Goal: Task Accomplishment & Management: Complete application form

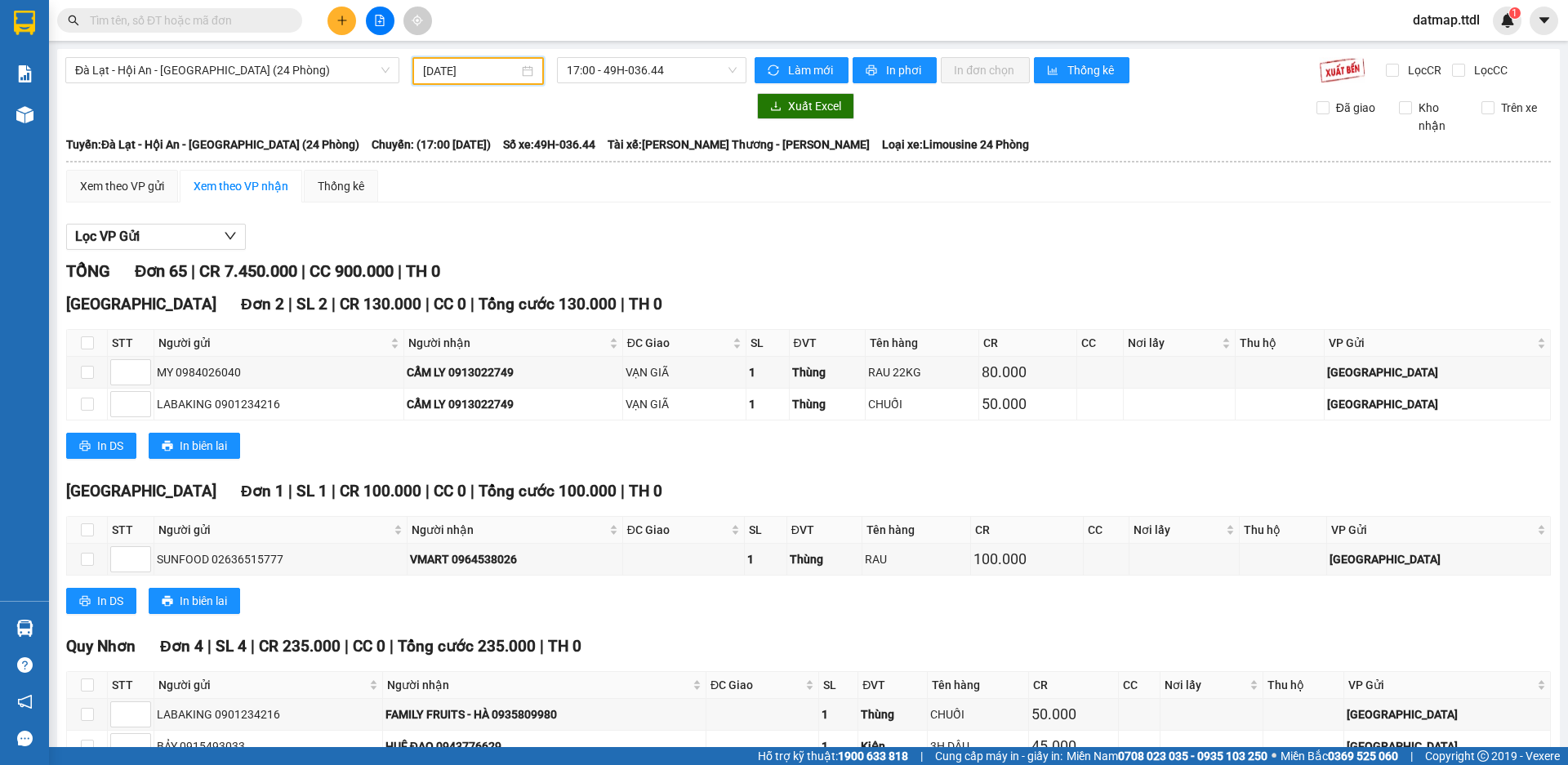
click at [462, 67] on input "[DATE]" at bounding box center [470, 70] width 95 height 18
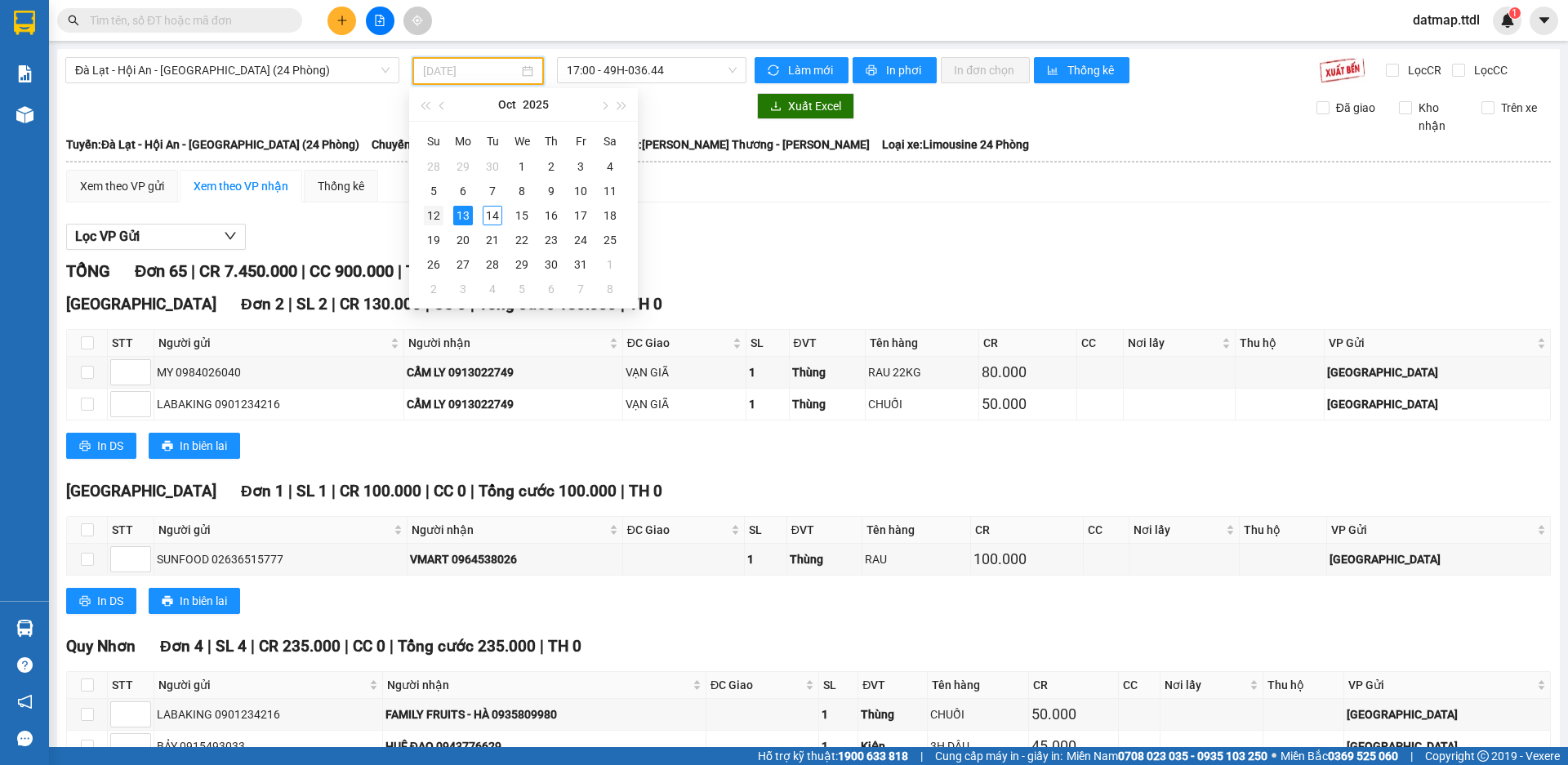
click at [431, 214] on div "12" at bounding box center [433, 215] width 19 height 19
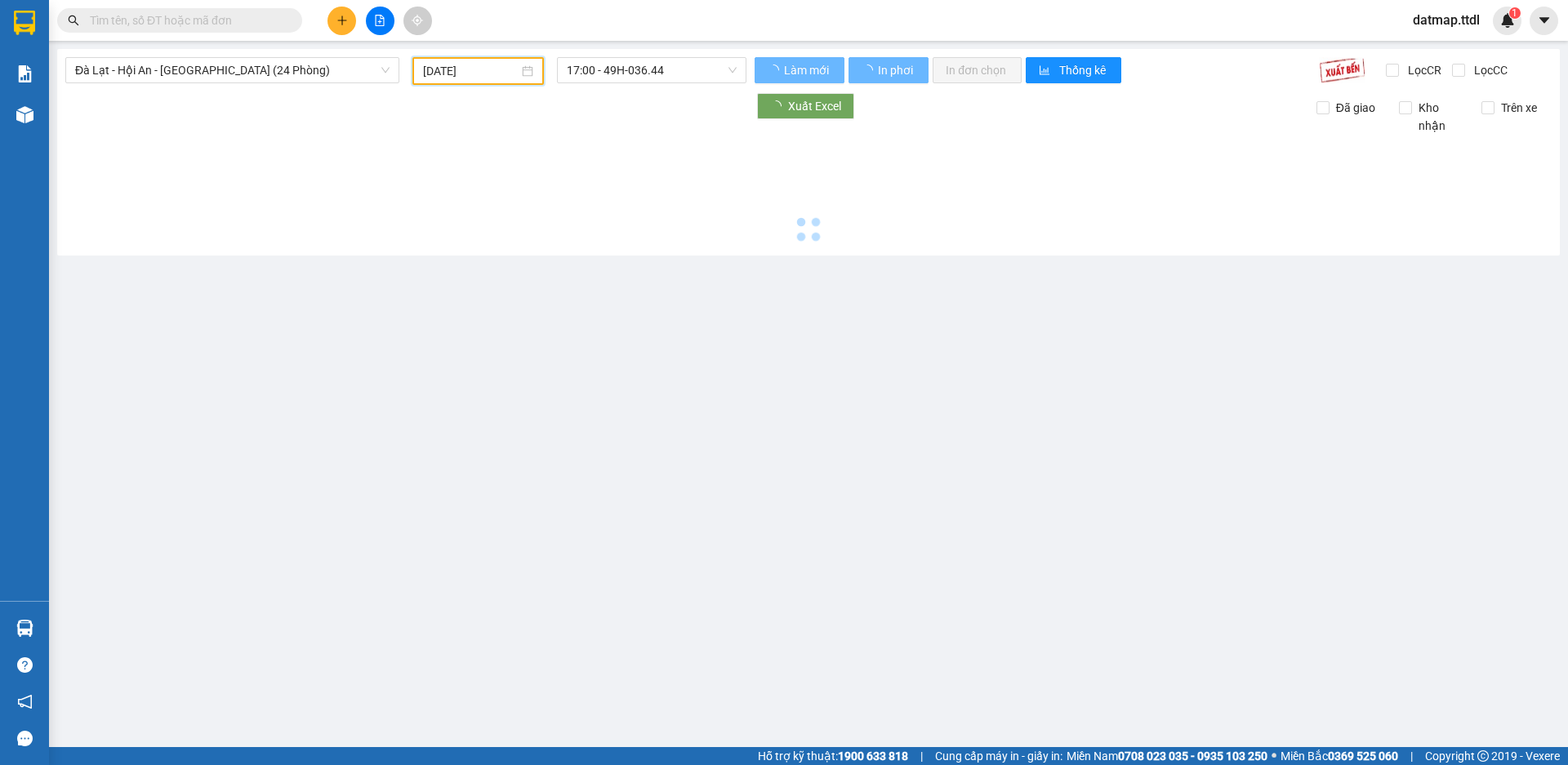
type input "[DATE]"
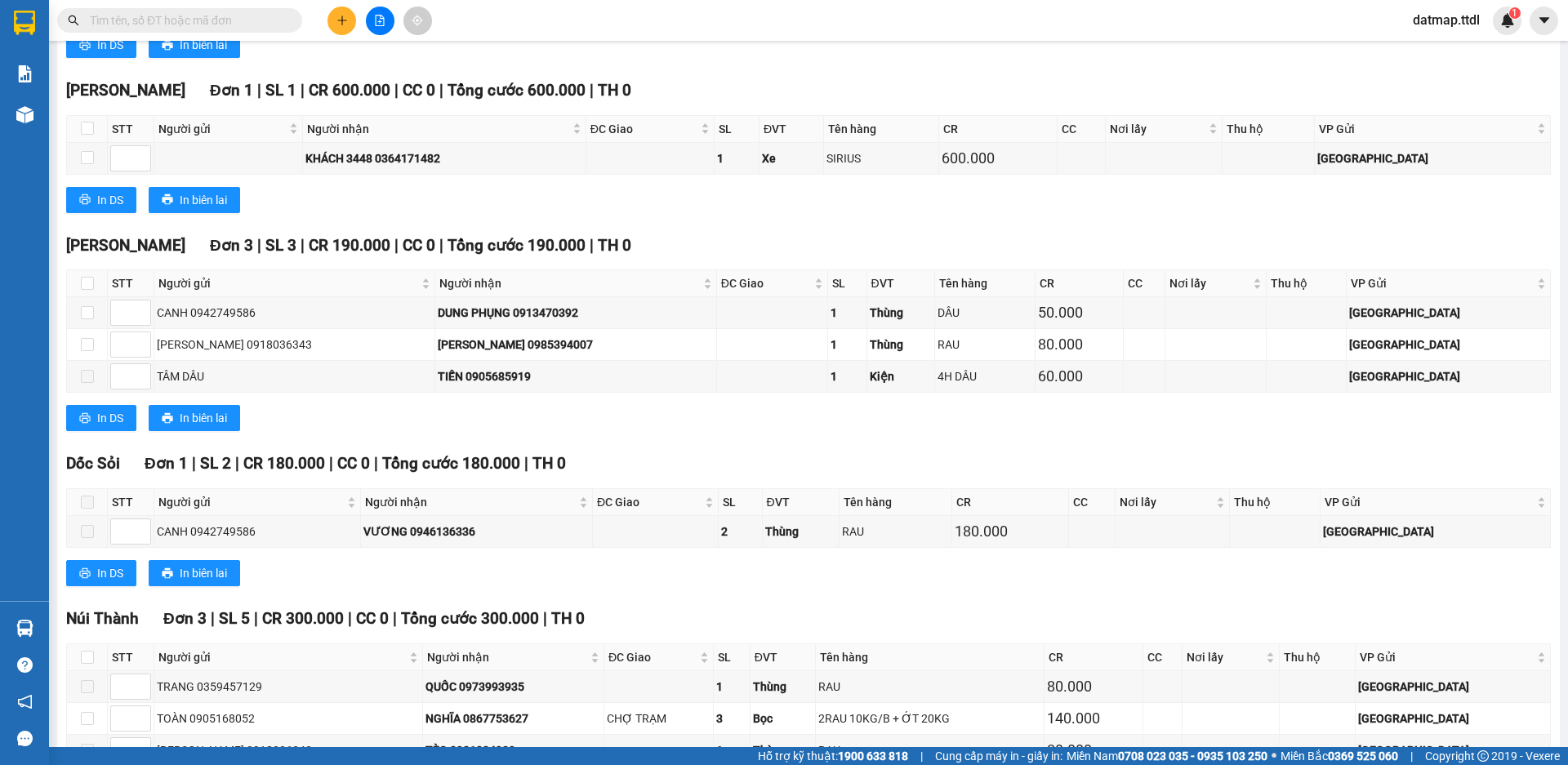
scroll to position [2444, 0]
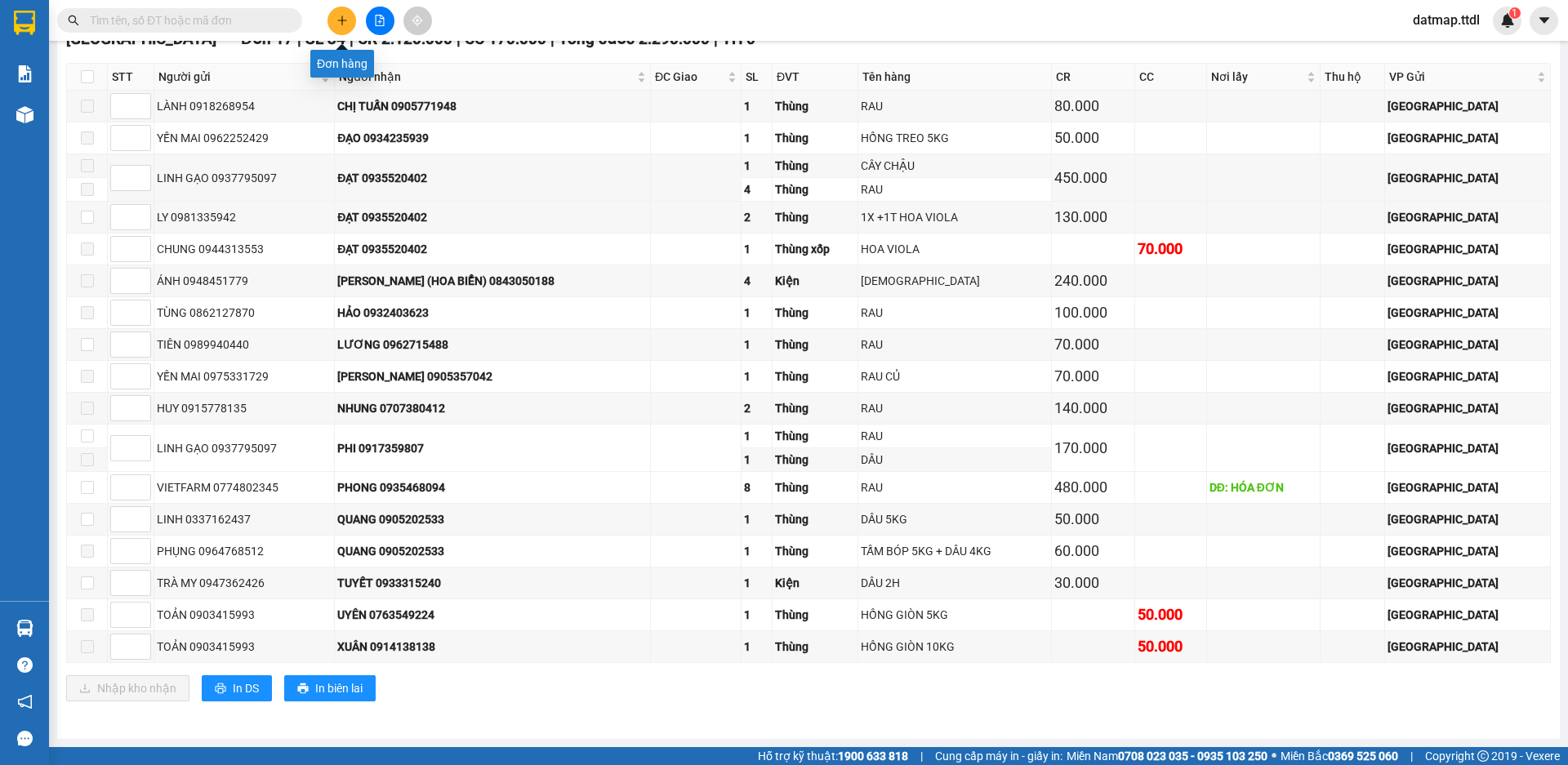
click at [344, 20] on icon "plus" at bounding box center [342, 19] width 9 height 1
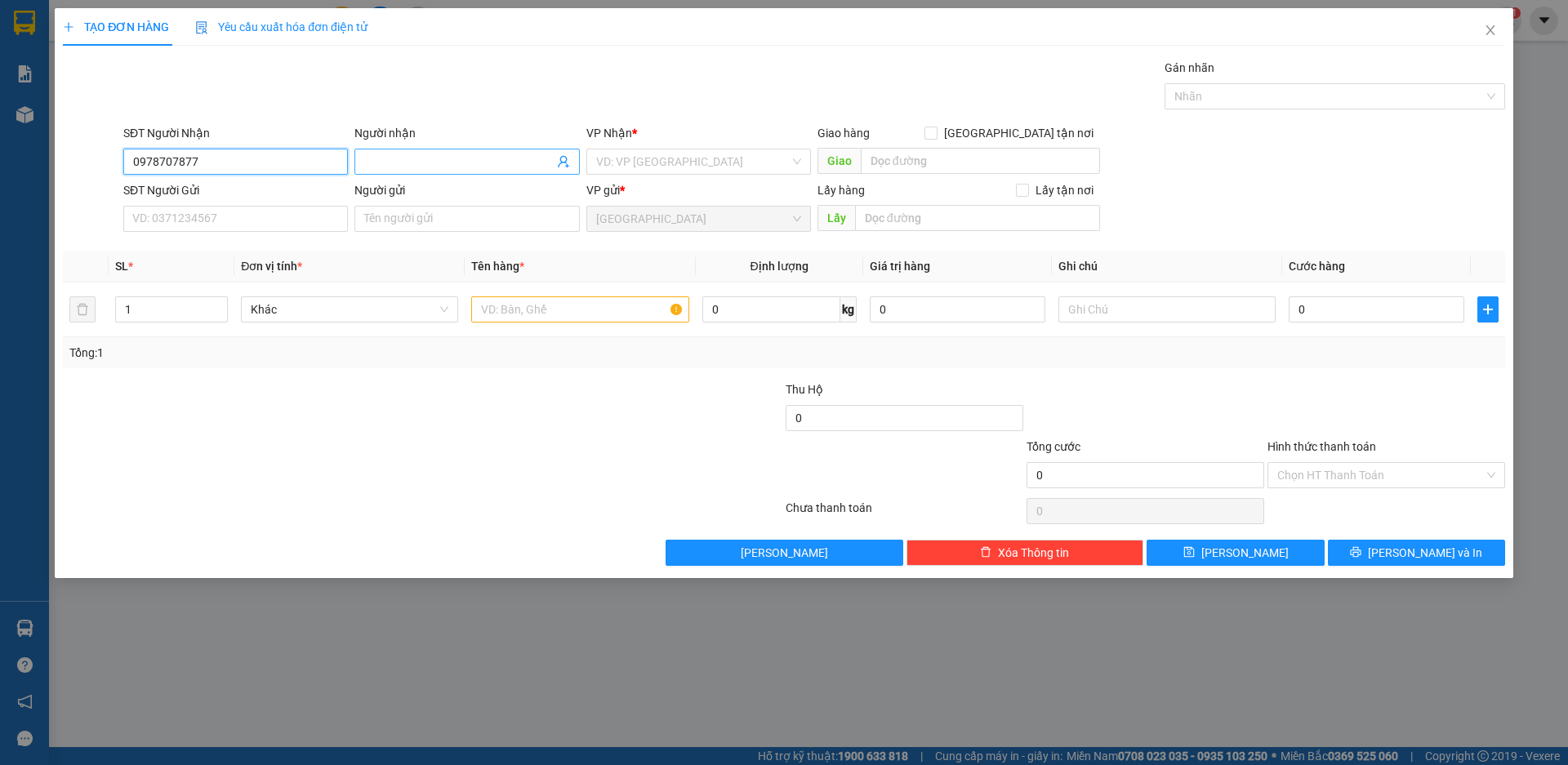
type input "0978707877"
click at [432, 159] on input "Người nhận" at bounding box center [459, 161] width 189 height 18
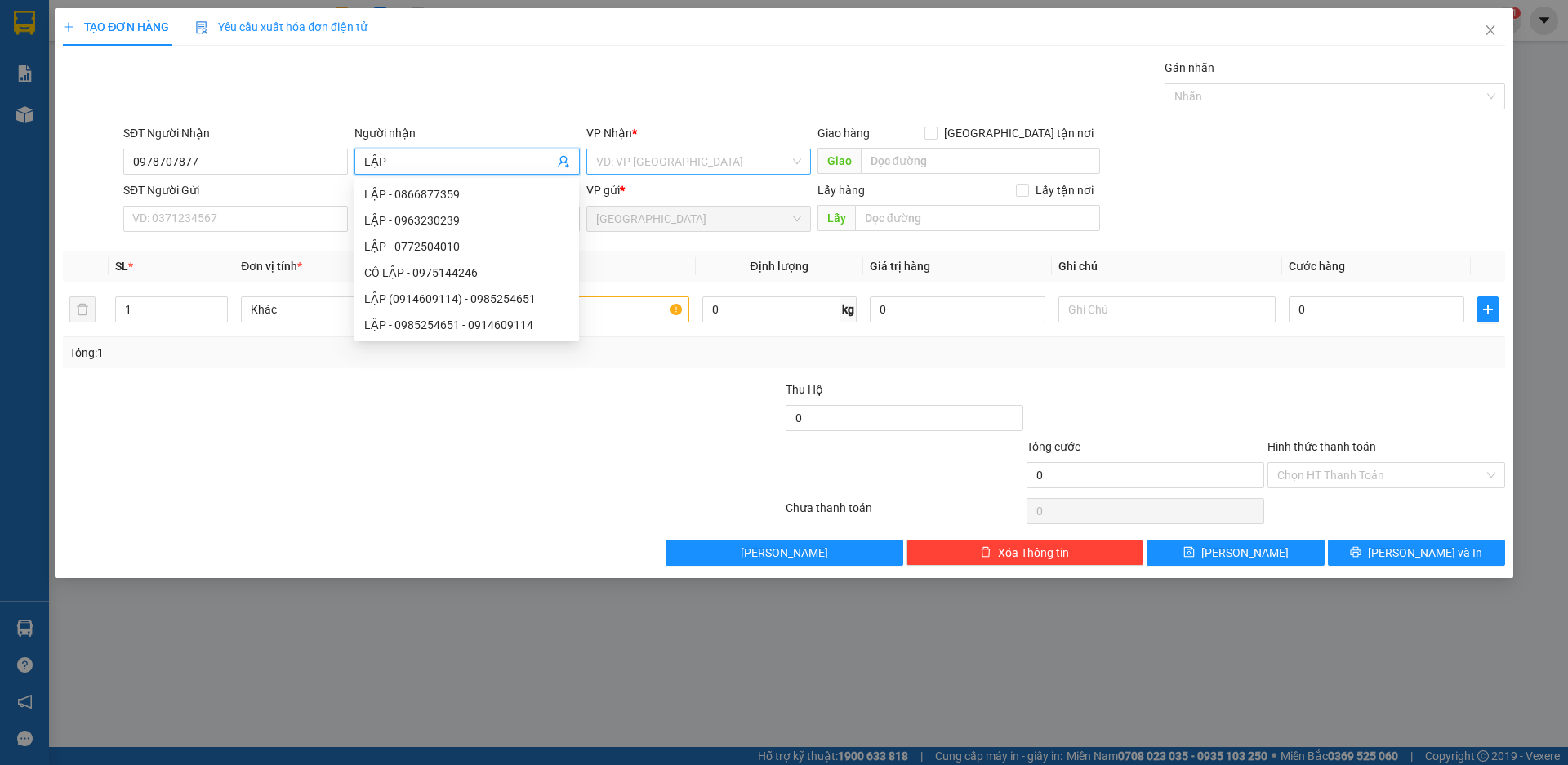
type input "LẬP"
click at [660, 163] on input "search" at bounding box center [692, 161] width 193 height 24
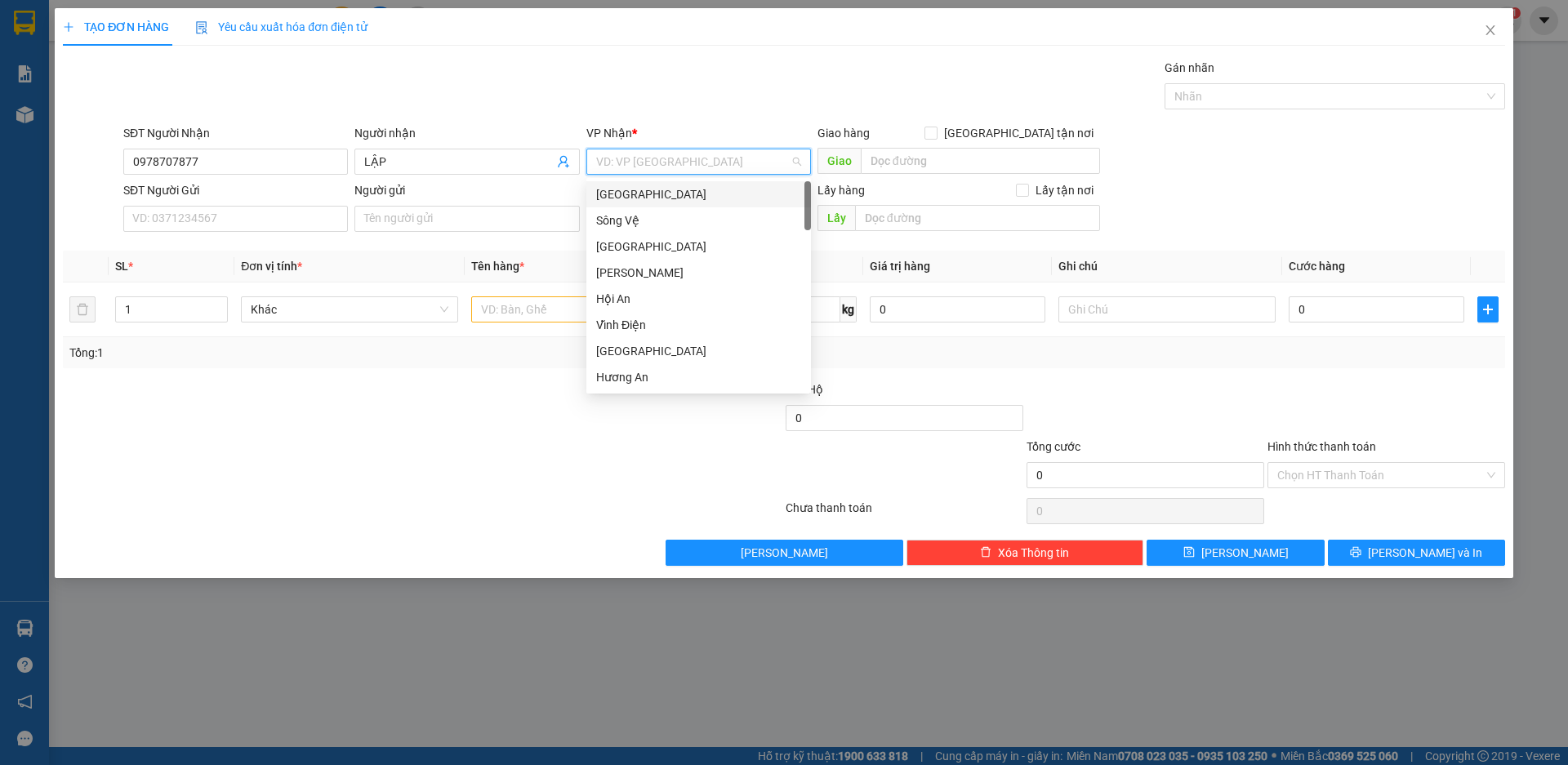
click at [629, 204] on div "[GEOGRAPHIC_DATA]" at bounding box center [699, 194] width 225 height 26
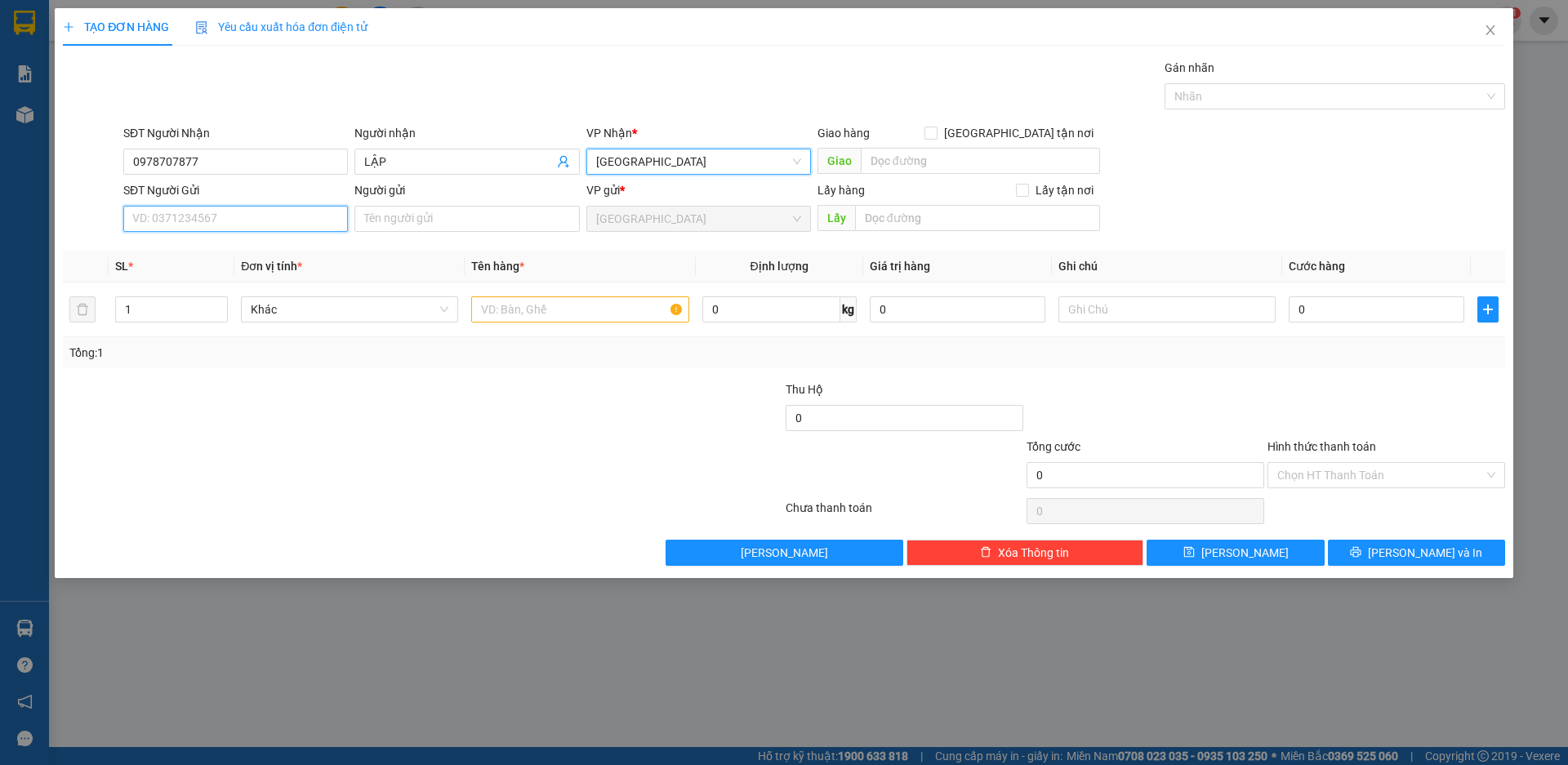
click at [289, 225] on input "SĐT Người Gửi" at bounding box center [235, 218] width 225 height 26
type input "0865217579"
click at [478, 205] on div "Người gửi" at bounding box center [467, 193] width 225 height 24
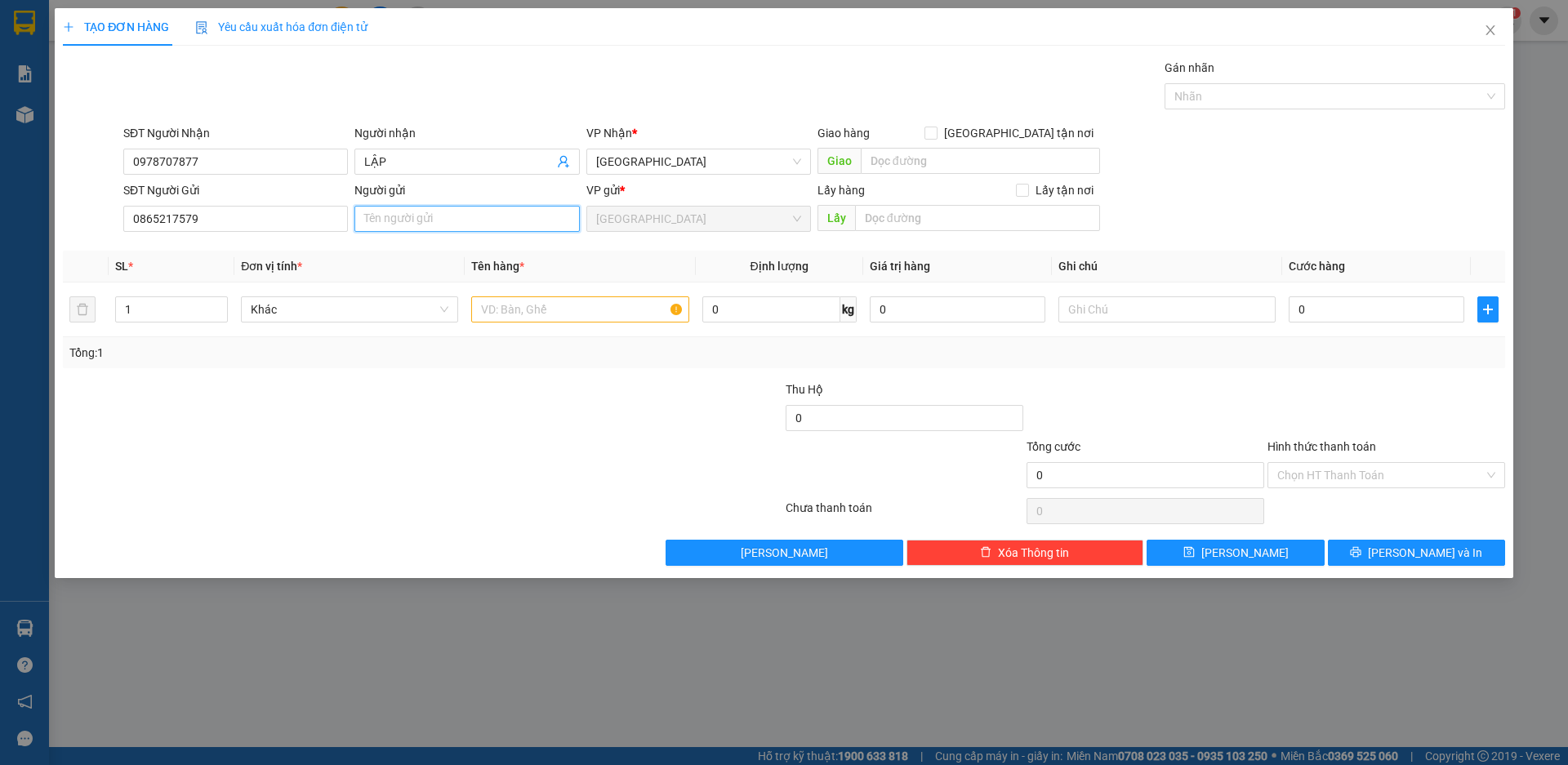
click at [481, 218] on input "Người gửi" at bounding box center [467, 218] width 225 height 26
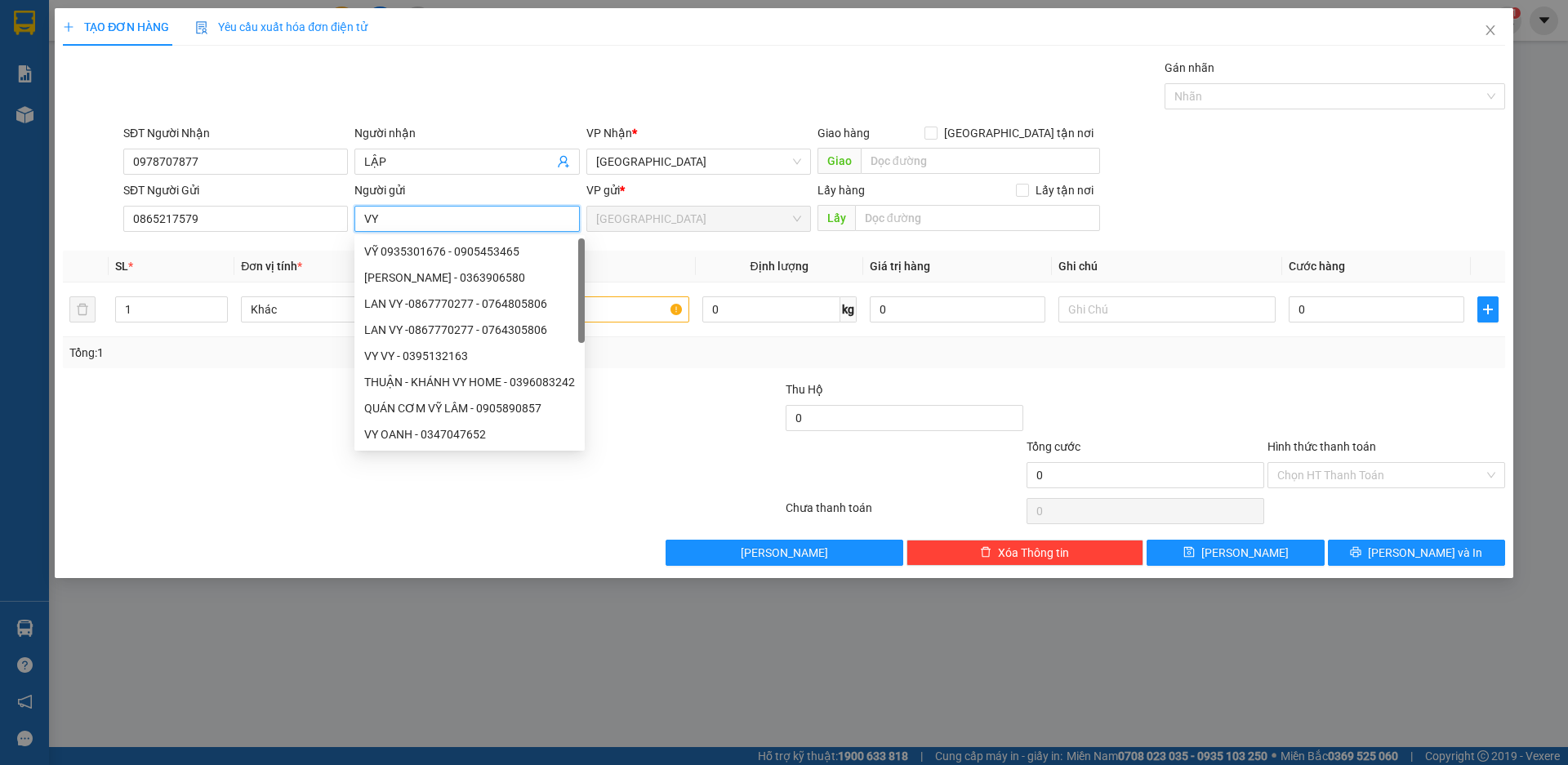
type input "VY"
click at [660, 470] on div at bounding box center [664, 466] width 241 height 57
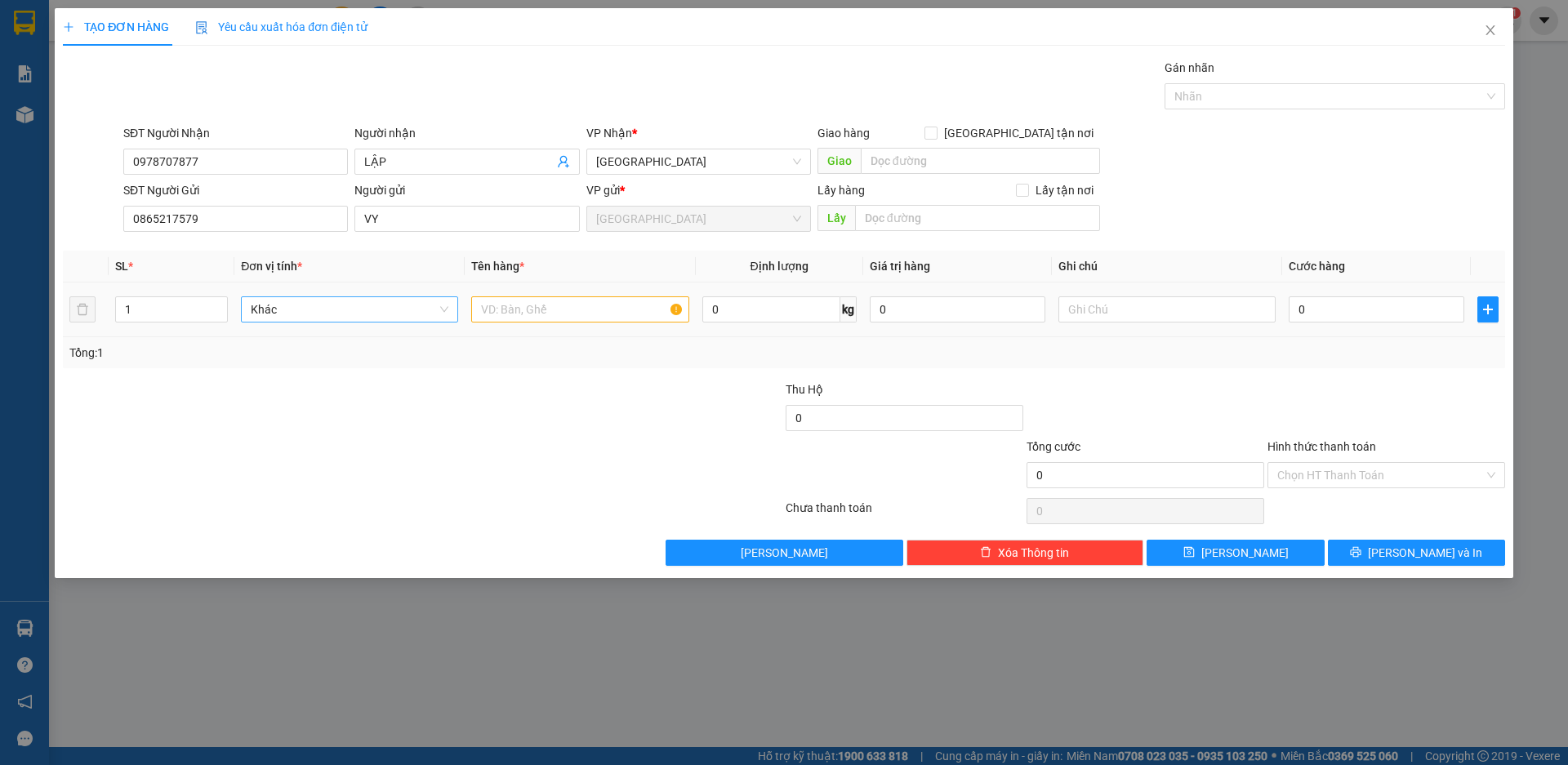
click at [289, 310] on span "Khác" at bounding box center [350, 309] width 198 height 24
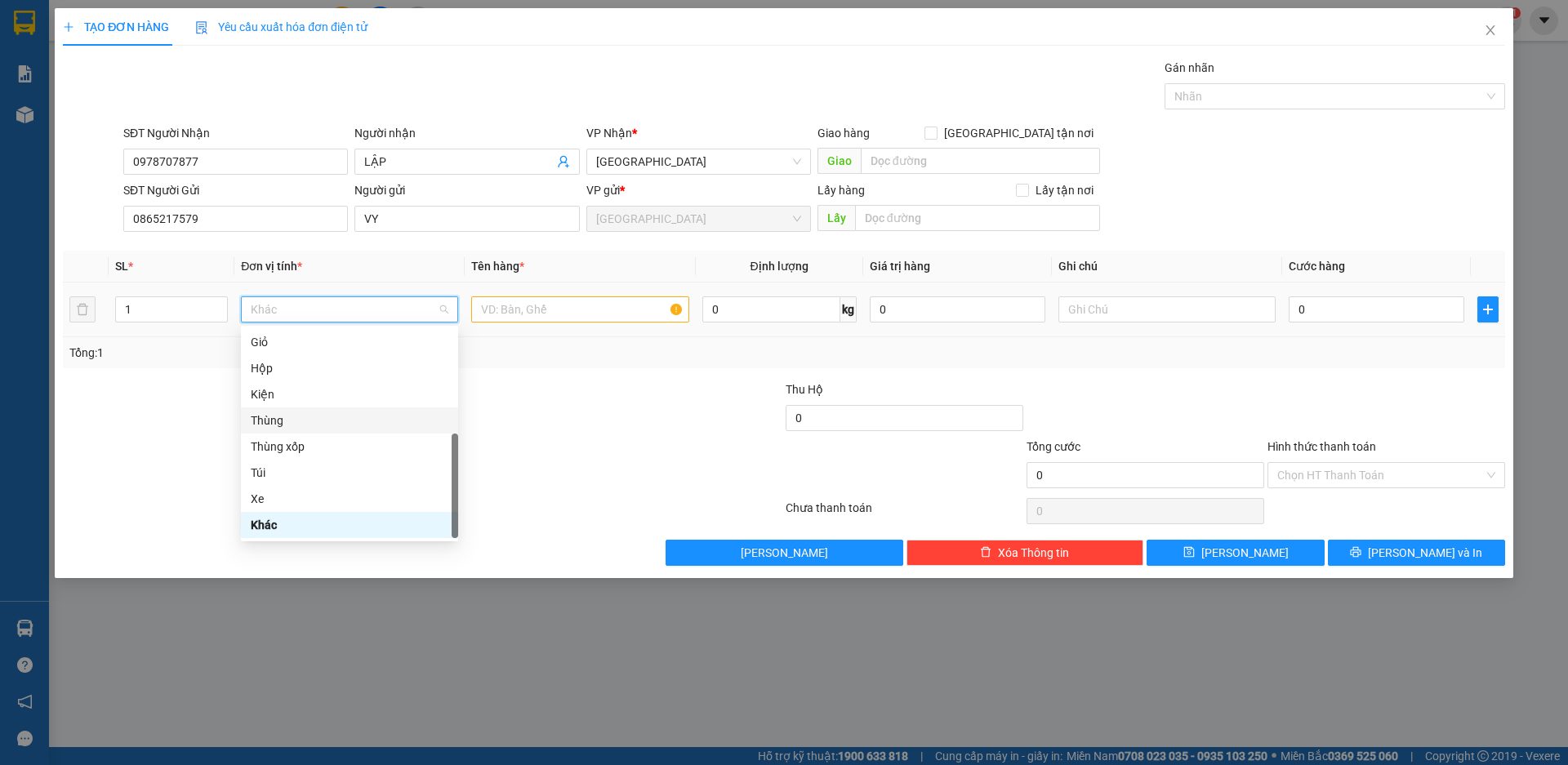
click at [279, 422] on div "Thùng" at bounding box center [350, 420] width 198 height 18
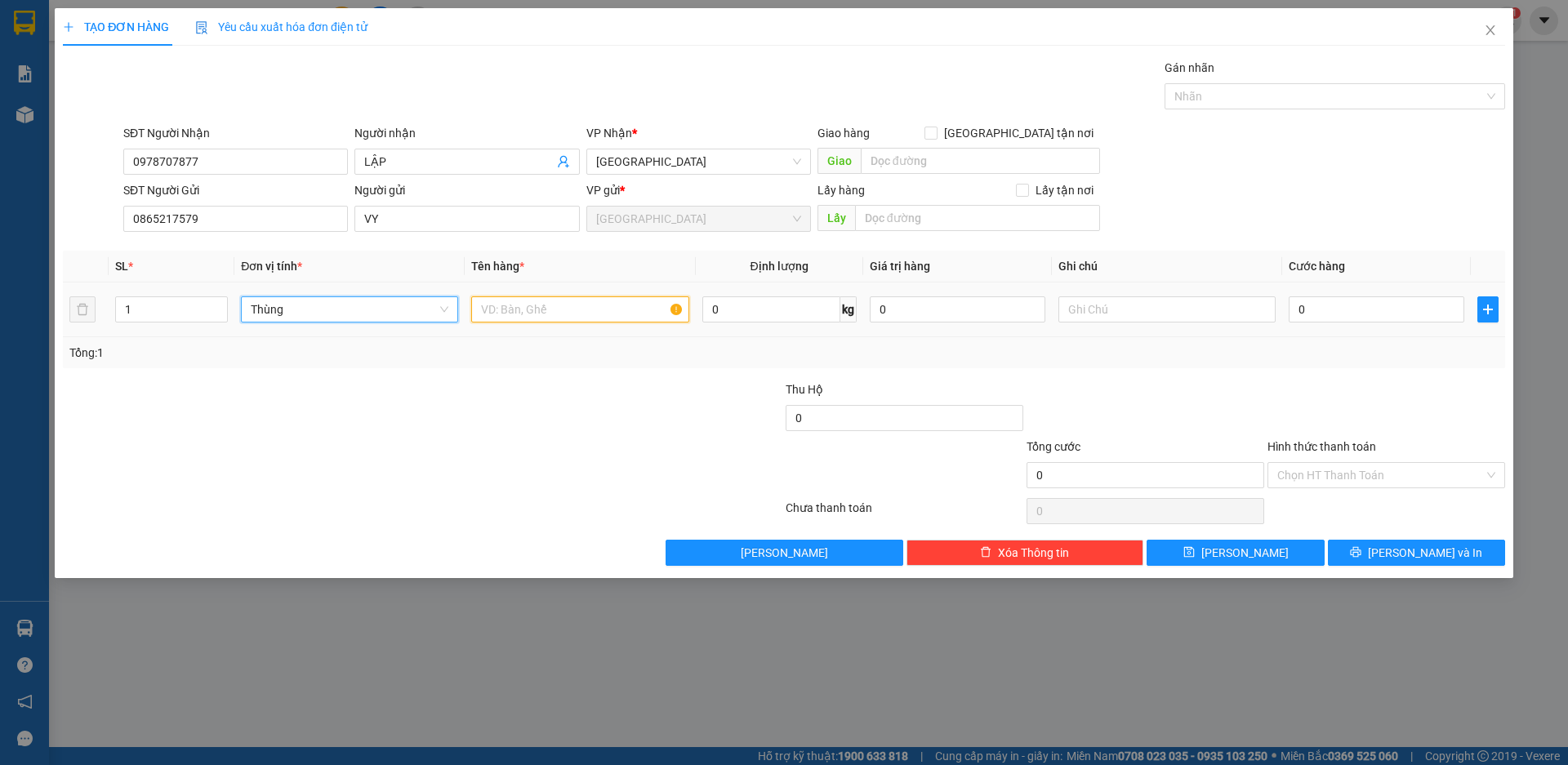
click at [536, 305] on input "text" at bounding box center [579, 309] width 218 height 26
type input "QUẦN ÁO"
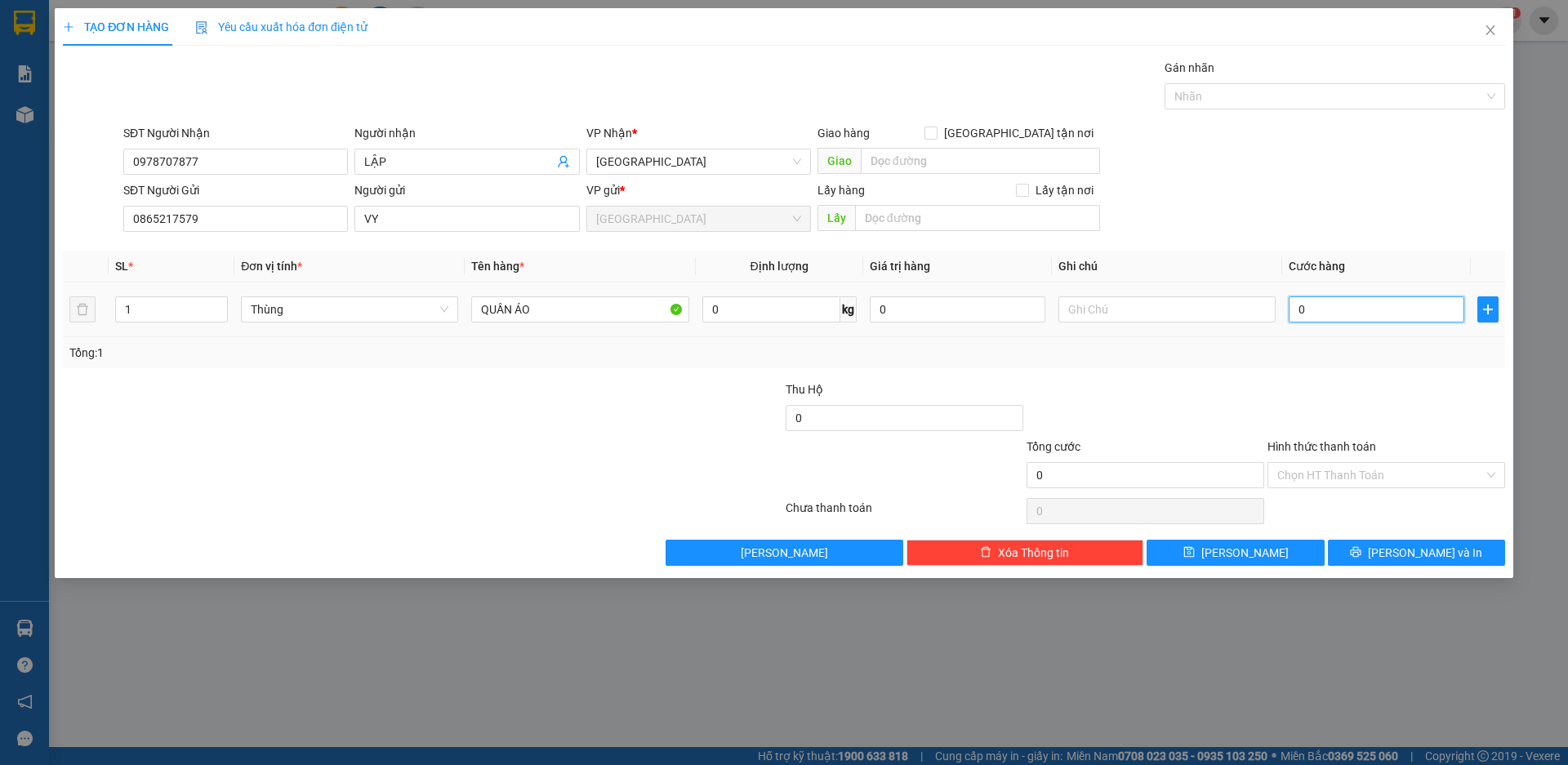
click at [1340, 316] on input "0" at bounding box center [1377, 309] width 176 height 26
type input "7"
type input "70"
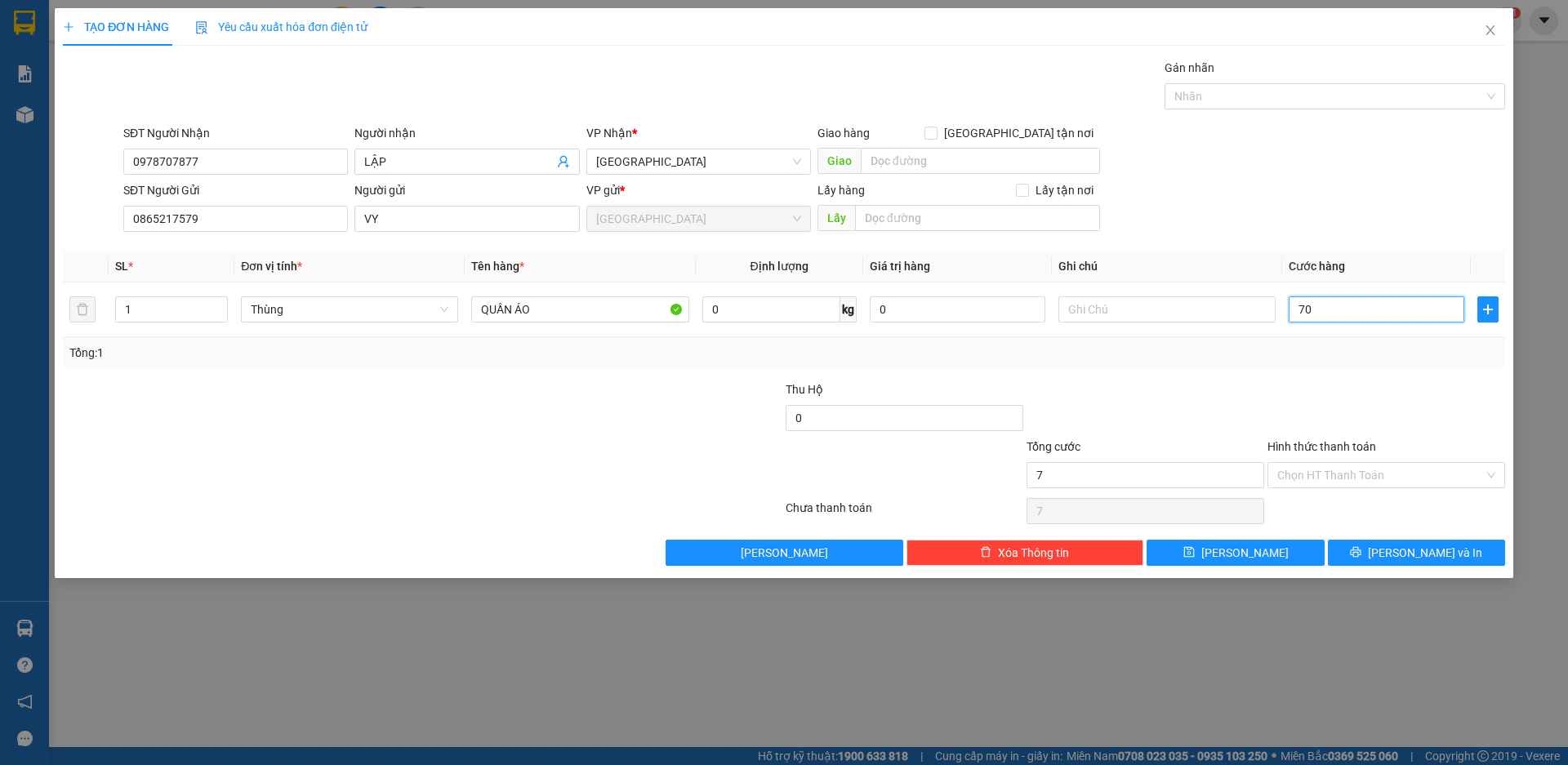
type input "70"
type input "700"
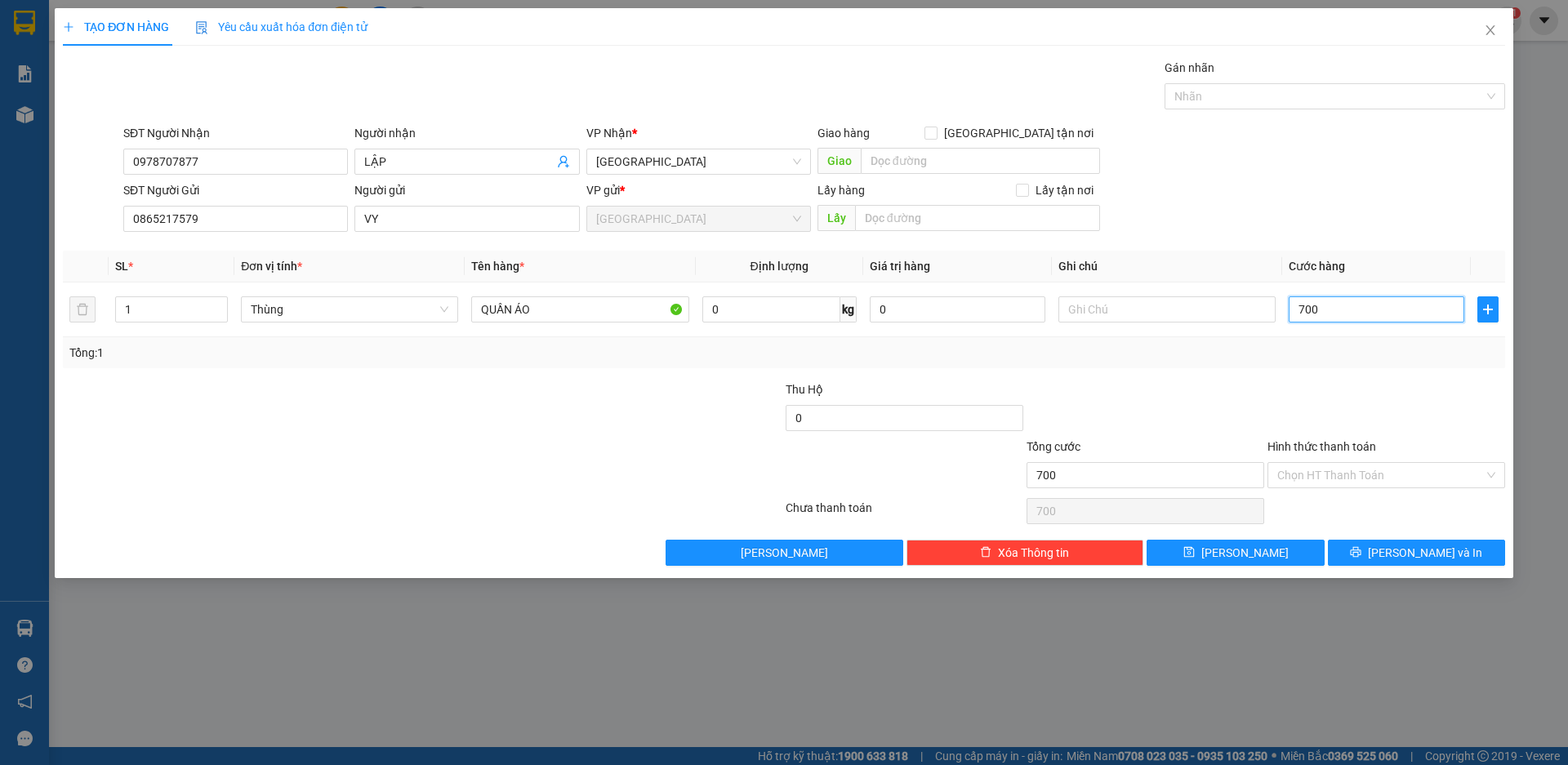
type input "7.000"
type input "70.000"
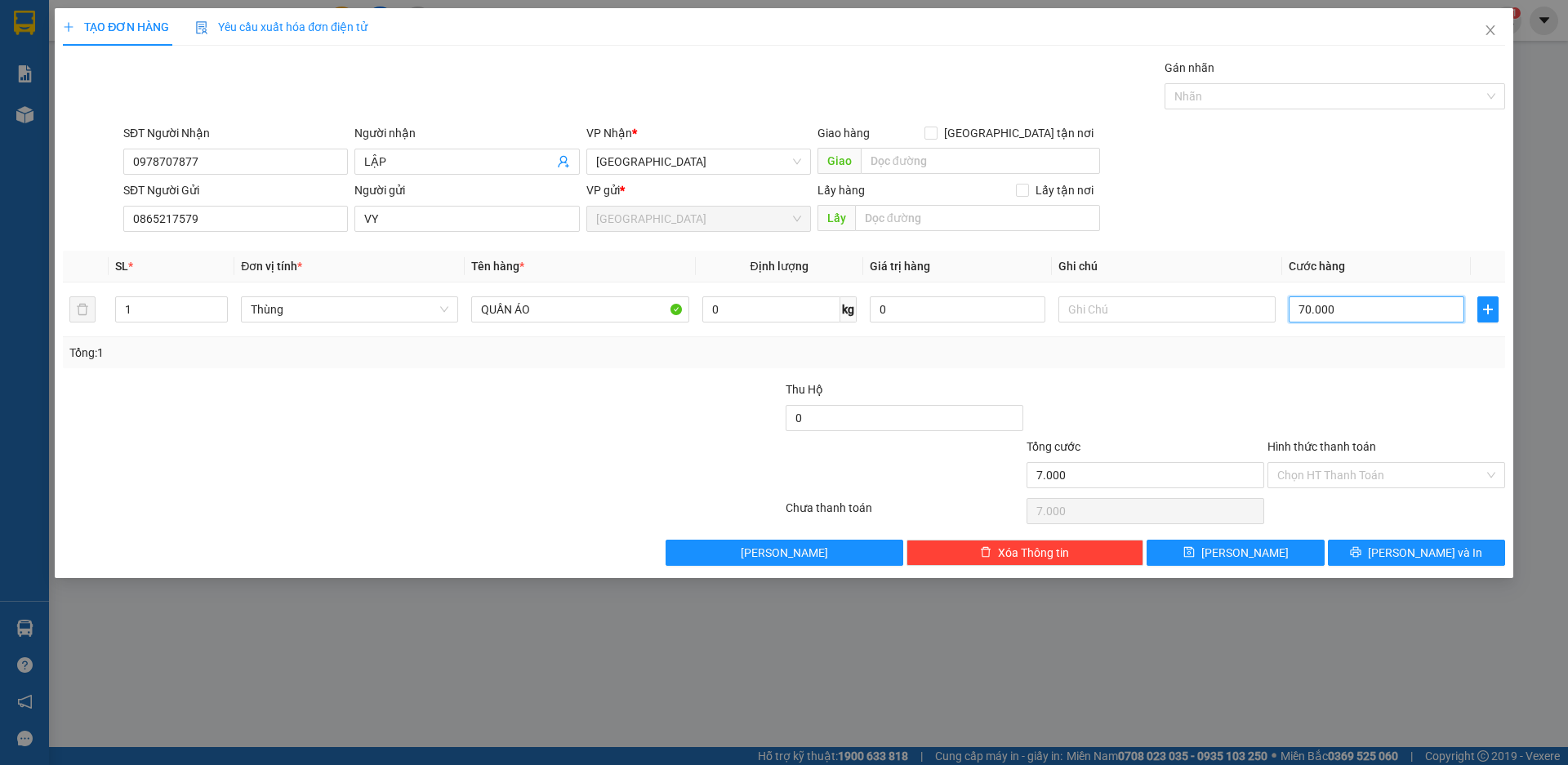
type input "70.000"
drag, startPoint x: 1331, startPoint y: 467, endPoint x: 1345, endPoint y: 489, distance: 26.1
click at [1332, 467] on input "Hình thức thanh toán" at bounding box center [1380, 475] width 206 height 24
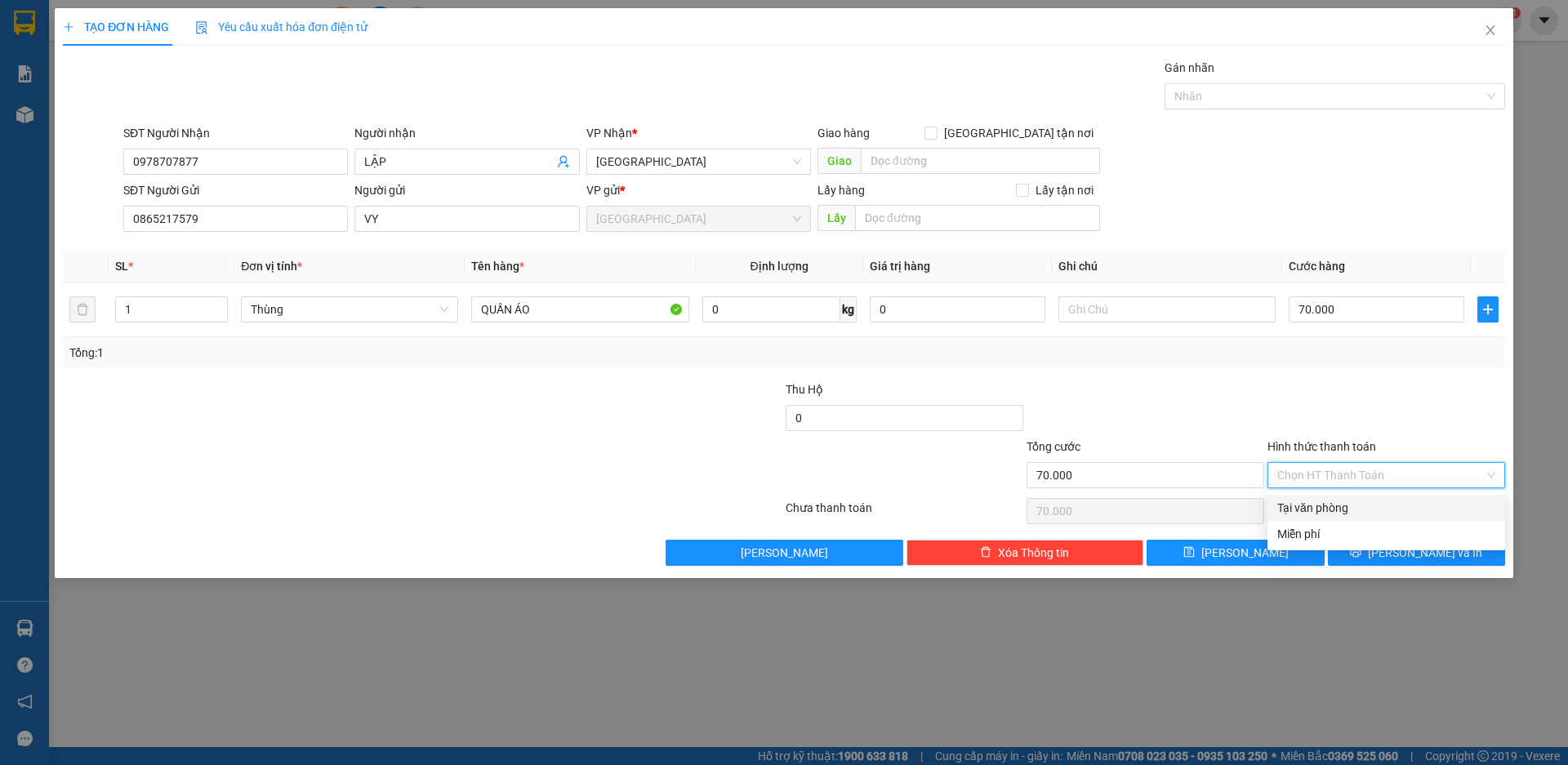
drag, startPoint x: 1338, startPoint y: 503, endPoint x: 1389, endPoint y: 526, distance: 55.9
click at [1338, 503] on div "Tại văn phòng" at bounding box center [1387, 507] width 218 height 18
type input "0"
drag, startPoint x: 1317, startPoint y: 509, endPoint x: 1331, endPoint y: 510, distance: 14.0
click at [1319, 509] on div "Tại văn phòng" at bounding box center [1387, 507] width 218 height 18
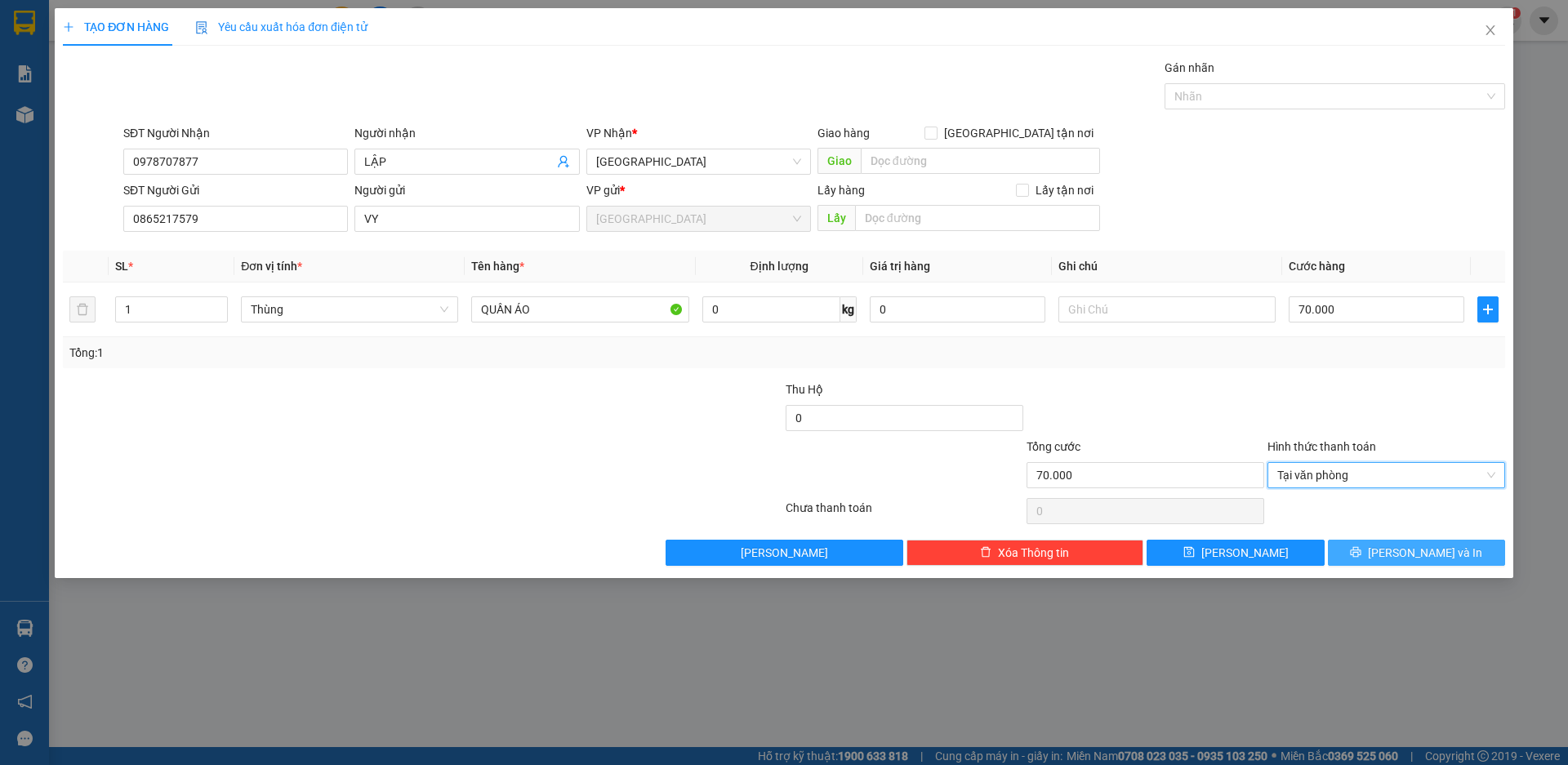
click at [1409, 552] on span "[PERSON_NAME] và In" at bounding box center [1425, 552] width 115 height 18
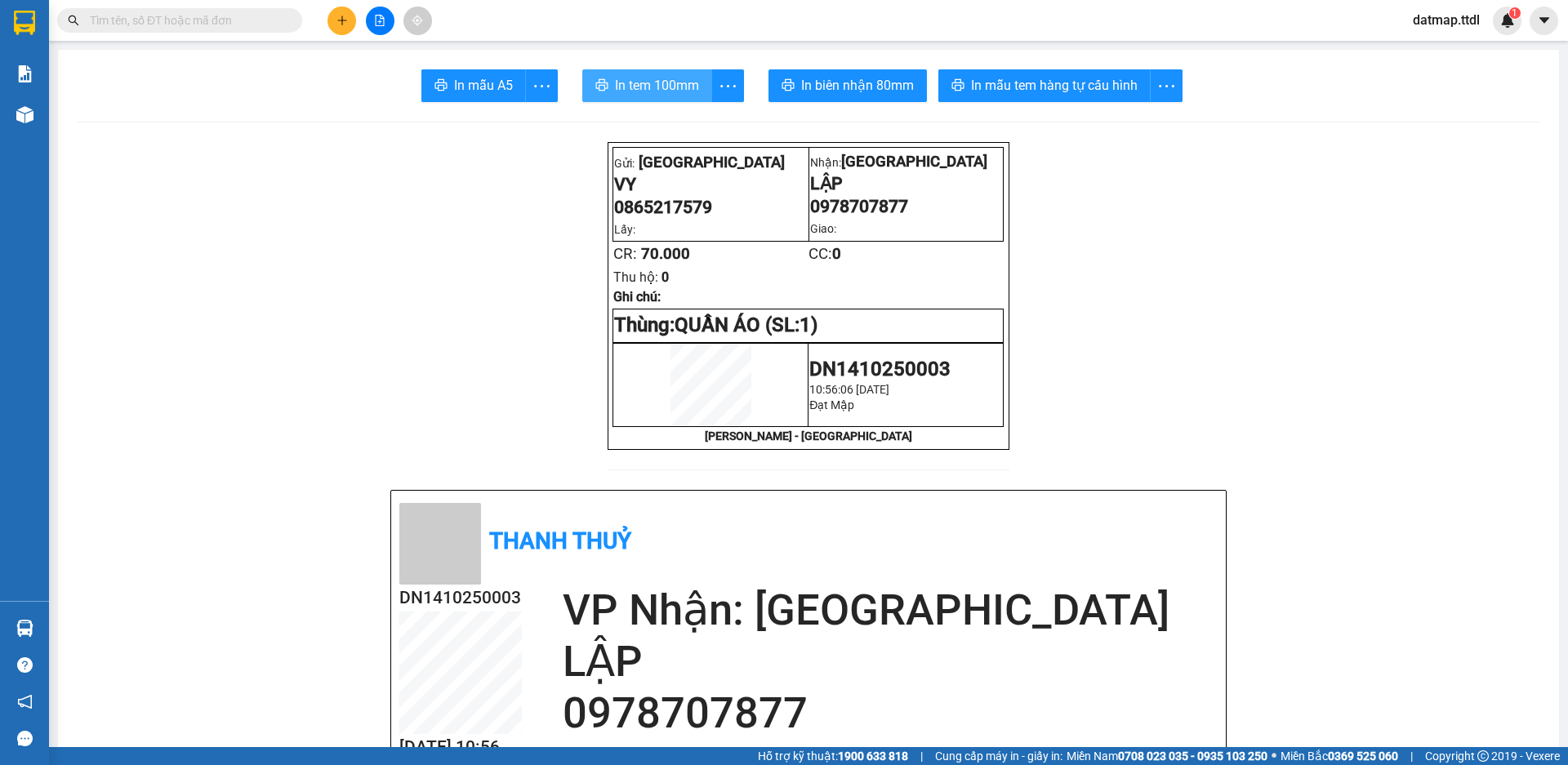
click at [667, 80] on span "In tem 100mm" at bounding box center [657, 85] width 84 height 20
